Goal: Task Accomplishment & Management: Complete application form

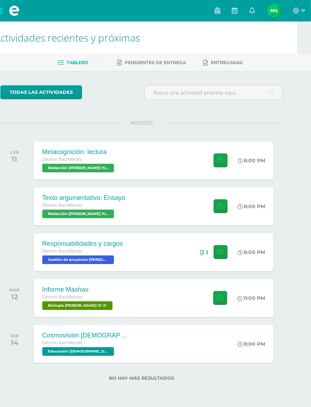
scroll to position [0, 14]
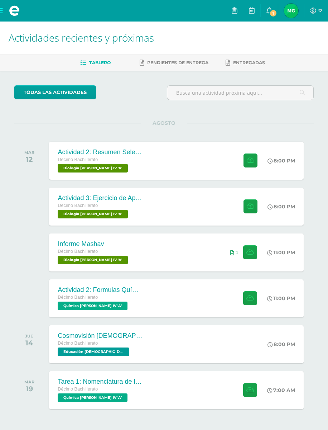
click at [195, 206] on div "Actividad 3: Ejercicio de Aprendizaje 16.2 Décimo Bachillerato Biología [PERSON…" at bounding box center [176, 207] width 255 height 38
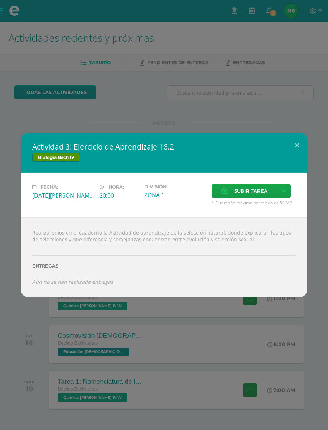
click at [294, 95] on div "Actividad 3: Ejercicio de Aprendizaje 16.2 Biología [PERSON_NAME] IV Fecha: [DA…" at bounding box center [164, 215] width 328 height 430
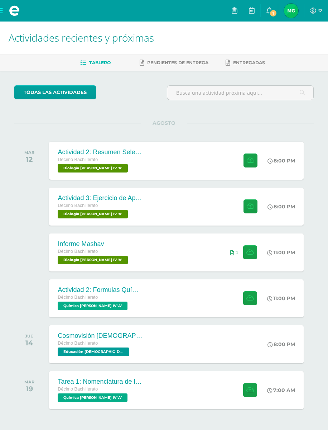
click at [211, 165] on div "Actividad 2: Resumen Selección Natural Décimo Bachillerato Biología [PERSON_NAM…" at bounding box center [176, 161] width 255 height 38
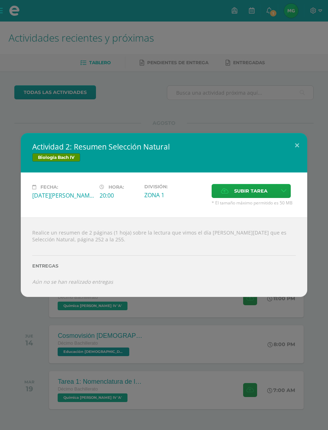
click at [281, 93] on div "Actividad 2: Resumen Selección Natural Biología [PERSON_NAME] IV Fecha: [DATE][…" at bounding box center [164, 215] width 328 height 430
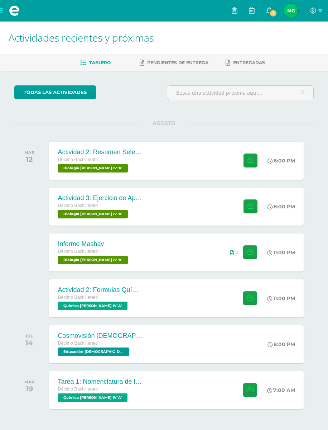
click at [205, 297] on div "Actividad 2: Formulas Químicas Décimo Bachillerato Química [PERSON_NAME] IV 'A'…" at bounding box center [176, 298] width 255 height 38
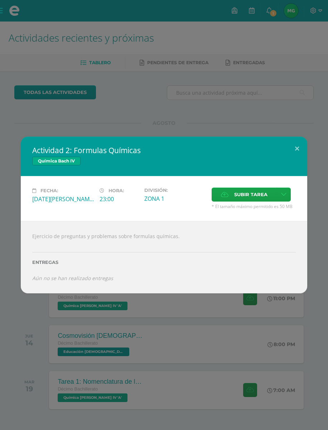
click at [258, 194] on span "Subir tarea" at bounding box center [250, 194] width 33 height 13
click at [0, 0] on input "Subir tarea" at bounding box center [0, 0] width 0 height 0
click at [251, 182] on div "Fecha: [DATE][PERSON_NAME] Hora: 23:00 División: ZONA 1 Subir tarea Cancelar" at bounding box center [164, 198] width 287 height 45
click at [252, 189] on span "Subir tarea" at bounding box center [250, 194] width 33 height 13
click at [0, 0] on input "Subir tarea" at bounding box center [0, 0] width 0 height 0
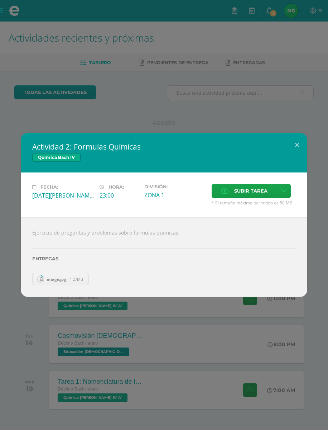
click at [256, 188] on span "Subir tarea" at bounding box center [250, 190] width 33 height 13
click at [0, 0] on input "Subir tarea" at bounding box center [0, 0] width 0 height 0
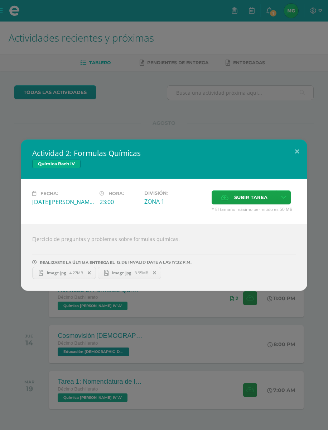
click at [256, 92] on div "Actividad 2: Formulas Químicas Química [PERSON_NAME] IV Fecha: [DATE][PERSON_NA…" at bounding box center [164, 215] width 328 height 430
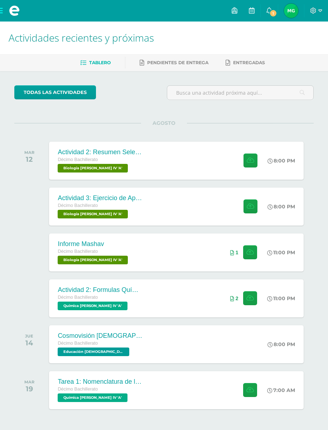
click at [177, 384] on div "Tarea 1: Nomenclatura de los Compuestos Décimo Bachillerato Química [PERSON_NAM…" at bounding box center [176, 390] width 255 height 38
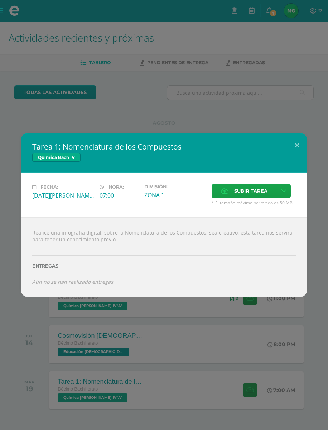
click at [261, 67] on div "Tarea 1: Nomenclatura de los Compuestos Química [PERSON_NAME] IV Fecha: [DATE][…" at bounding box center [164, 215] width 328 height 430
